Goal: Information Seeking & Learning: Learn about a topic

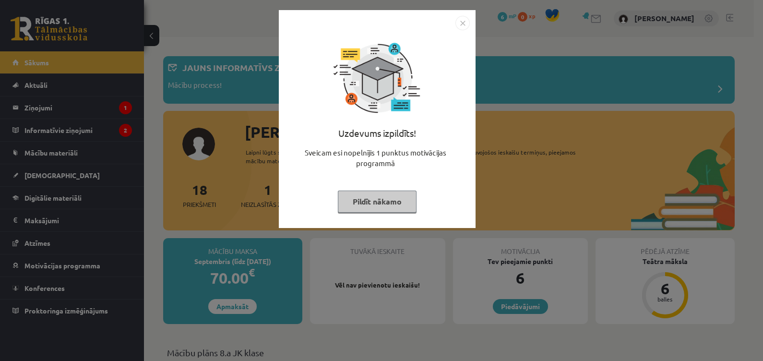
click at [36, 106] on div "Uzdevums izpildīts! Sveicam esi nopelnījis 1 punktus motivācijas programmā Pild…" at bounding box center [381, 180] width 763 height 361
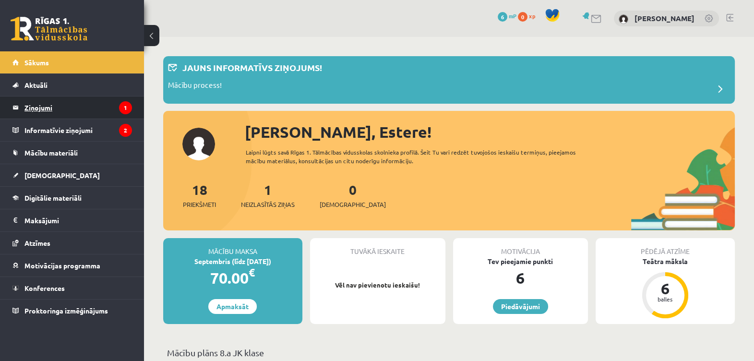
click at [37, 106] on legend "Ziņojumi 1" at bounding box center [77, 107] width 107 height 22
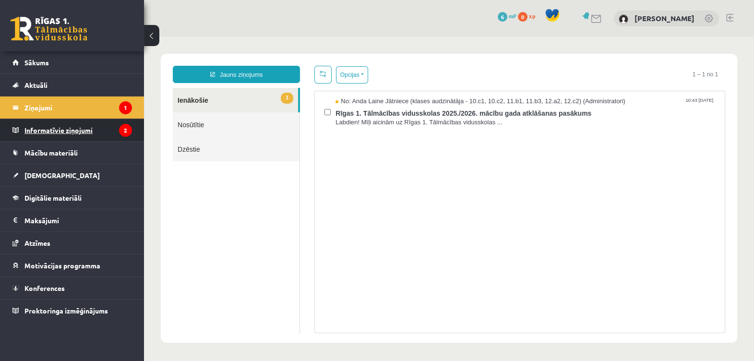
click at [54, 122] on legend "Informatīvie ziņojumi 2" at bounding box center [77, 130] width 107 height 22
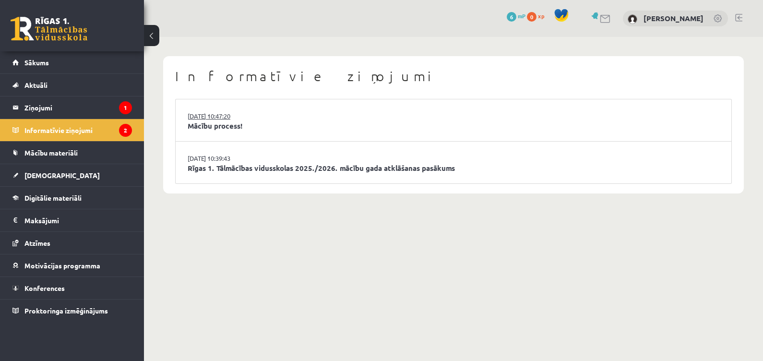
click at [231, 116] on link "[DATE] 10:47:20" at bounding box center [224, 116] width 72 height 10
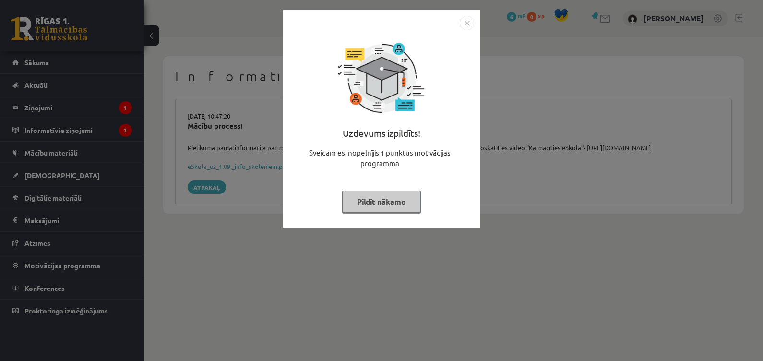
click at [600, 166] on div "Uzdevums izpildīts! Sveicam esi nopelnījis 1 punktus motivācijas programmā Pild…" at bounding box center [381, 180] width 763 height 361
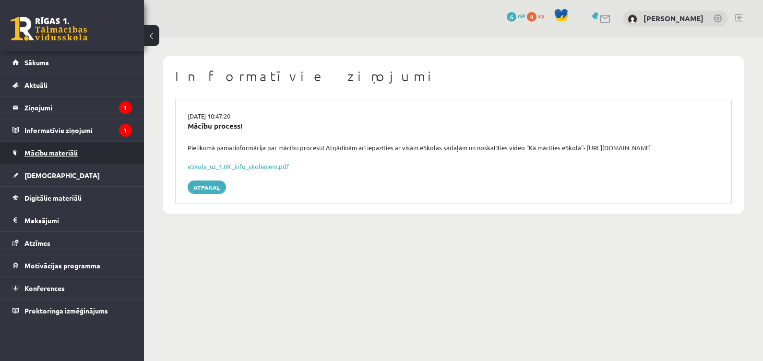
click at [47, 151] on span "Mācību materiāli" at bounding box center [50, 152] width 53 height 9
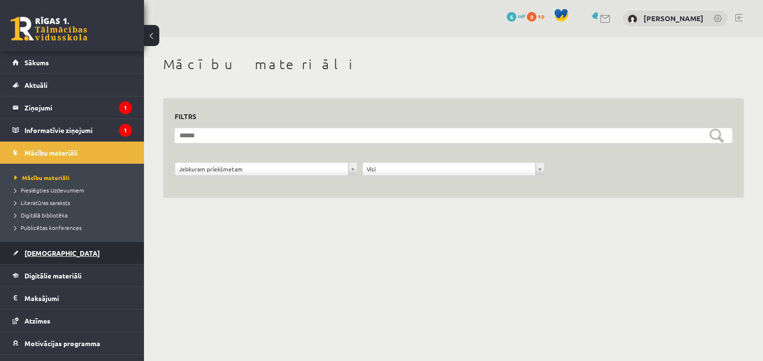
click at [42, 246] on link "[DEMOGRAPHIC_DATA]" at bounding box center [71, 253] width 119 height 22
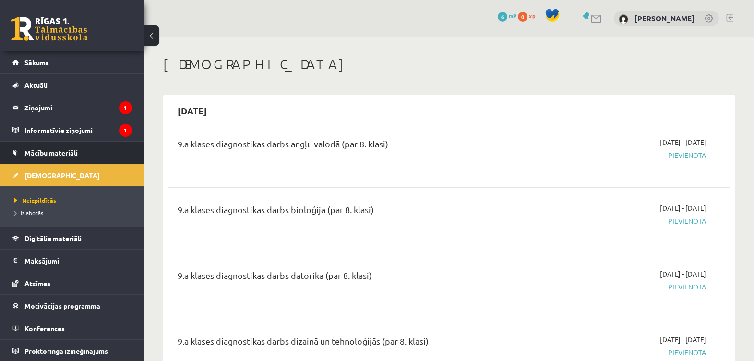
click at [67, 150] on span "Mācību materiāli" at bounding box center [50, 152] width 53 height 9
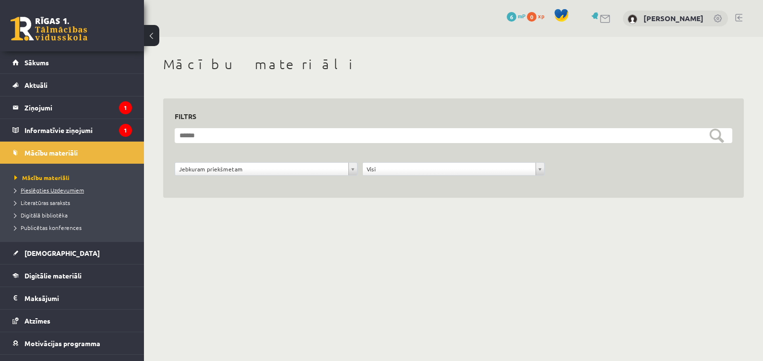
click at [57, 190] on span "Pieslēgties Uzdevumiem" at bounding box center [49, 190] width 70 height 8
